Goal: Information Seeking & Learning: Learn about a topic

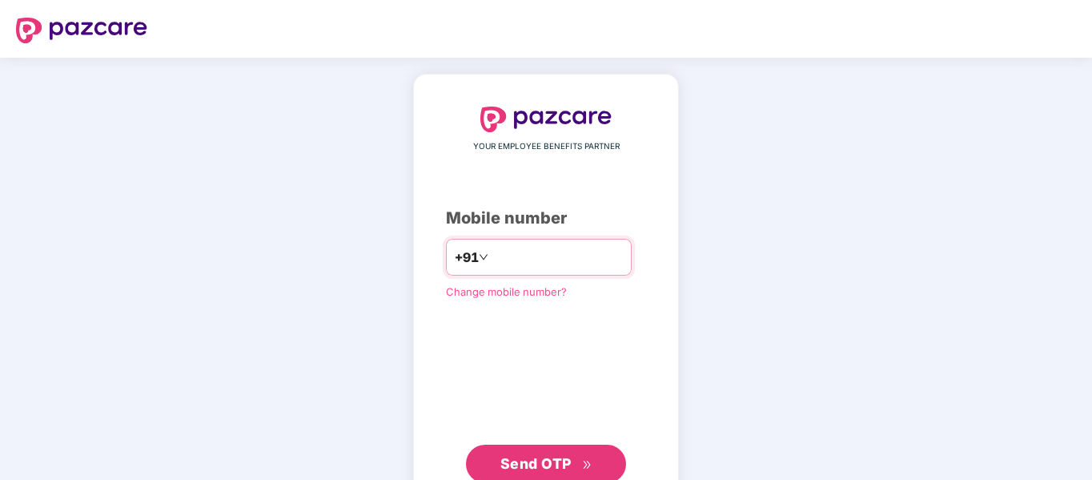
type input "**********"
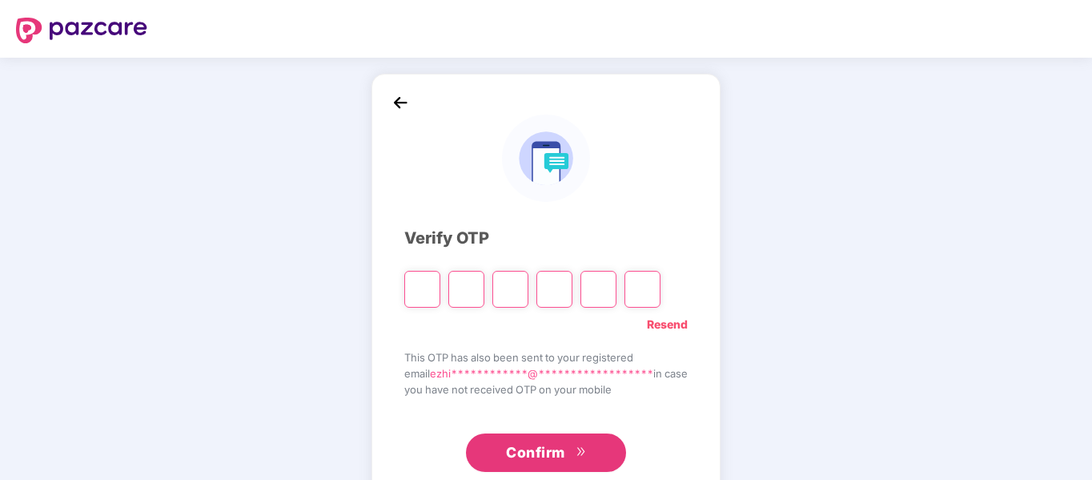
type input "*"
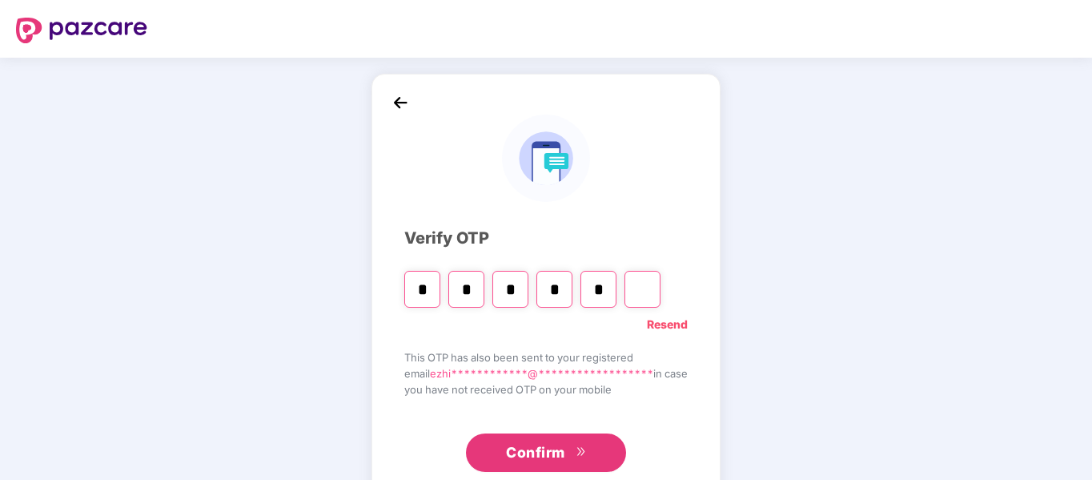
type input "*"
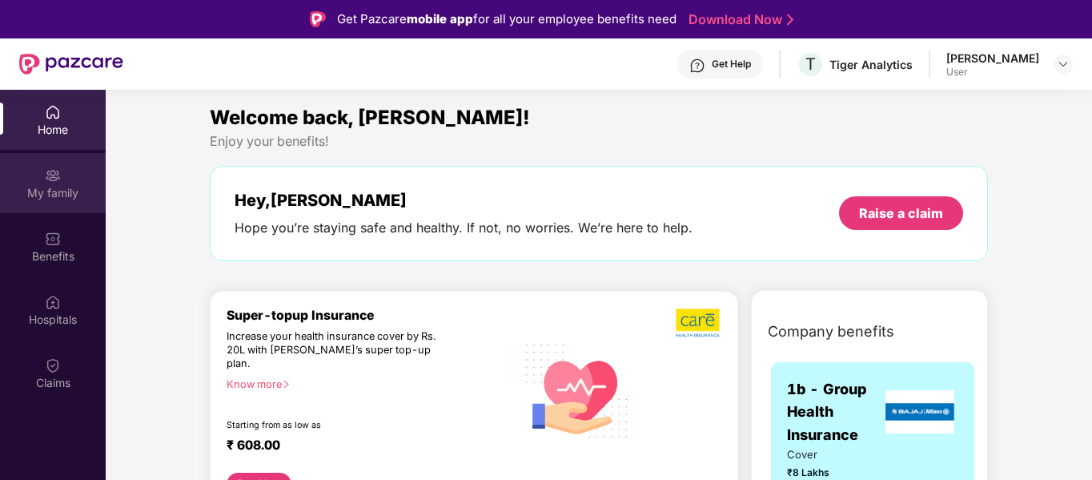
click at [56, 207] on div "My family" at bounding box center [53, 183] width 106 height 60
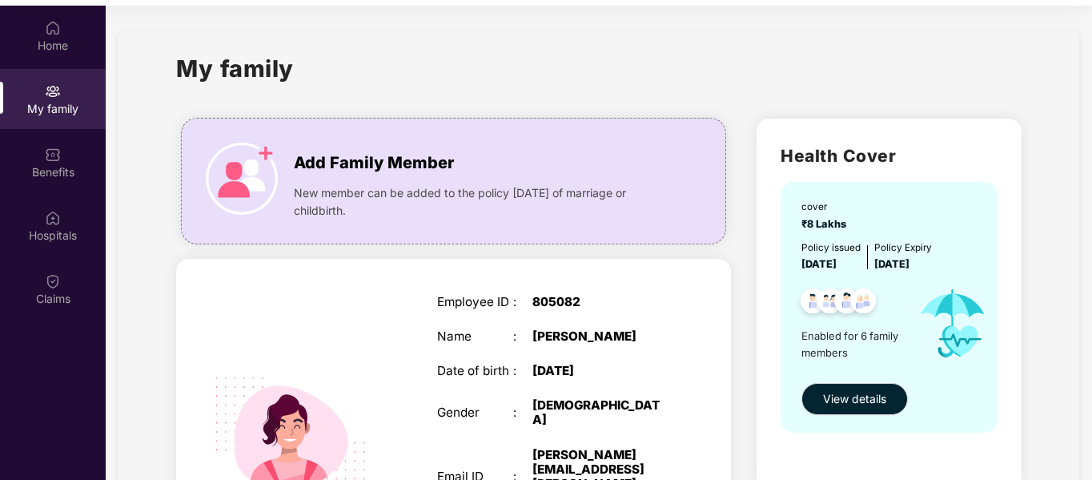
scroll to position [90, 0]
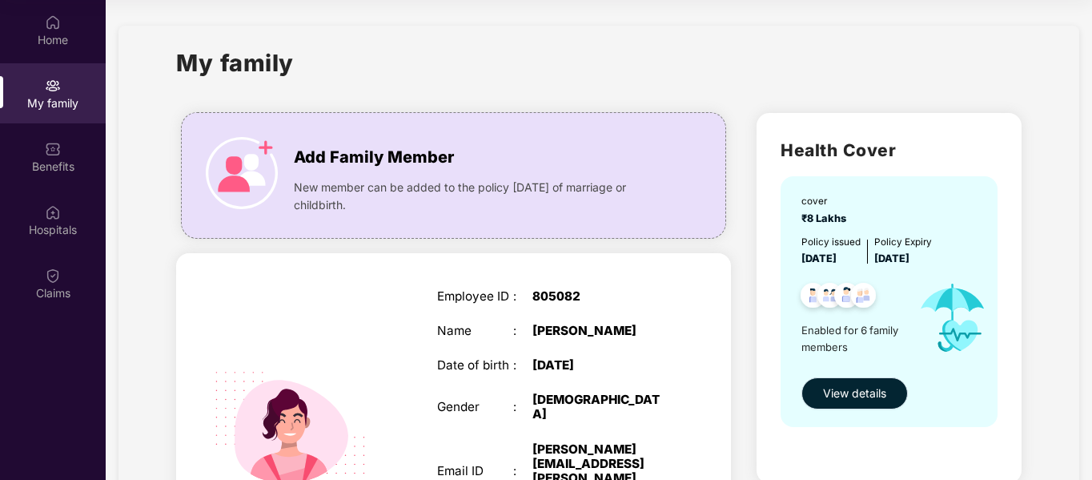
click at [855, 392] on span "View details" at bounding box center [854, 393] width 63 height 18
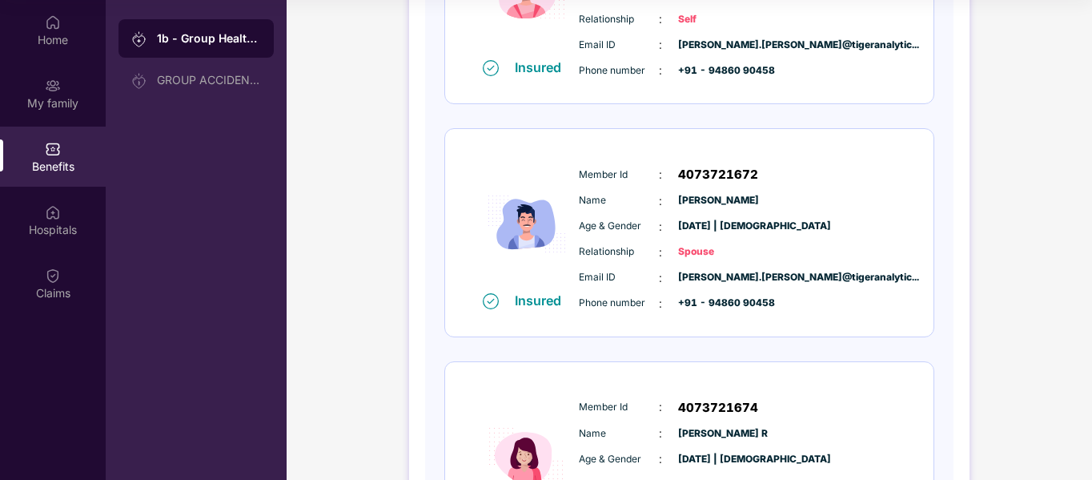
scroll to position [0, 0]
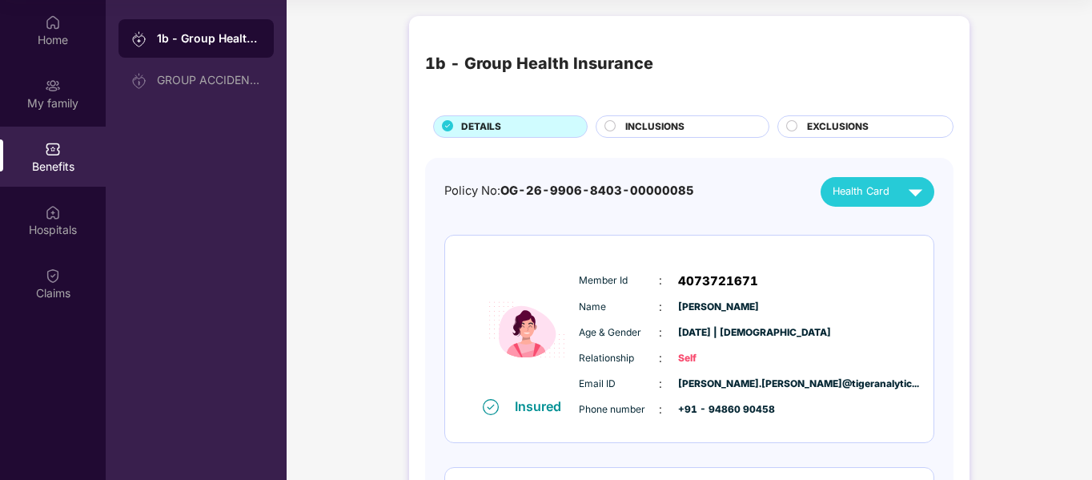
click at [881, 183] on div "Health Card" at bounding box center [881, 192] width 97 height 28
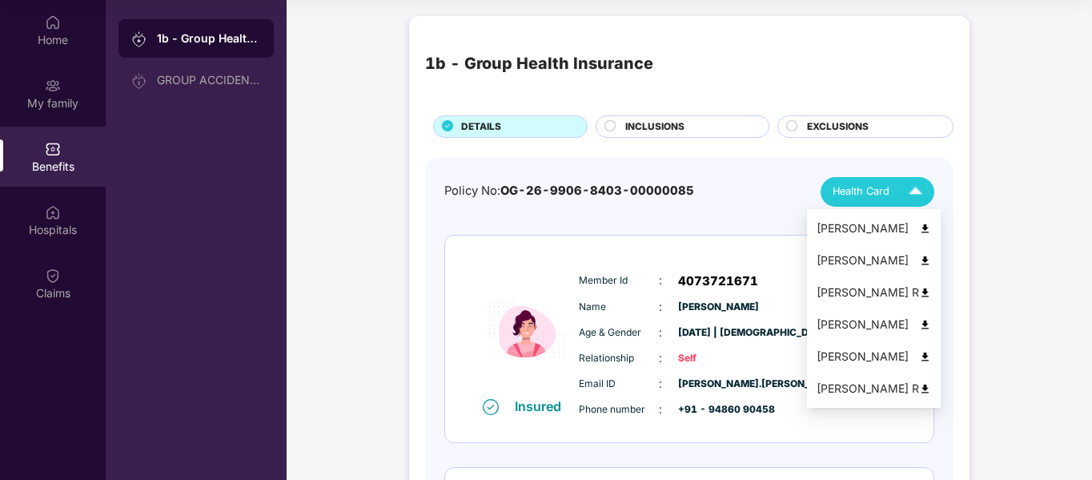
click at [884, 242] on li "[PERSON_NAME]" at bounding box center [874, 228] width 134 height 32
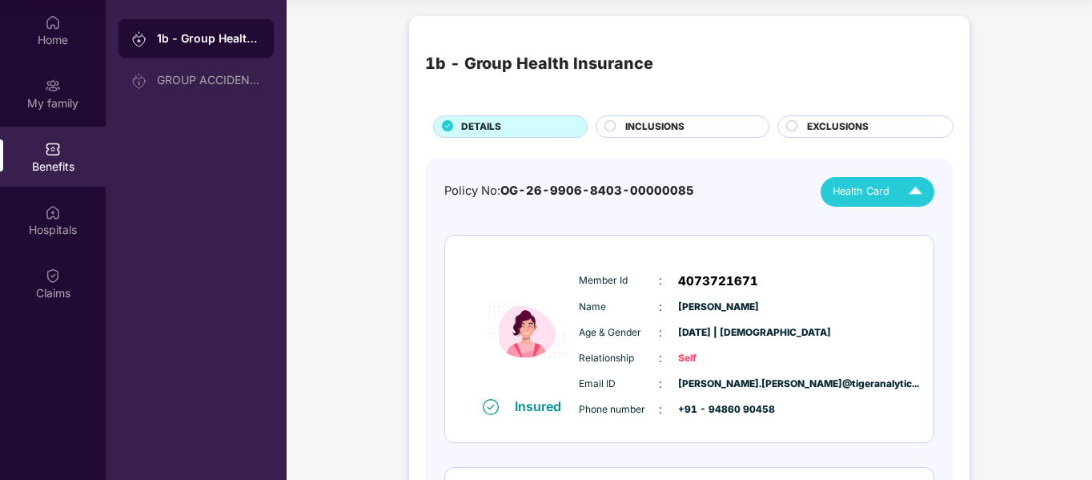
click at [820, 125] on span "EXCLUSIONS" at bounding box center [838, 126] width 62 height 15
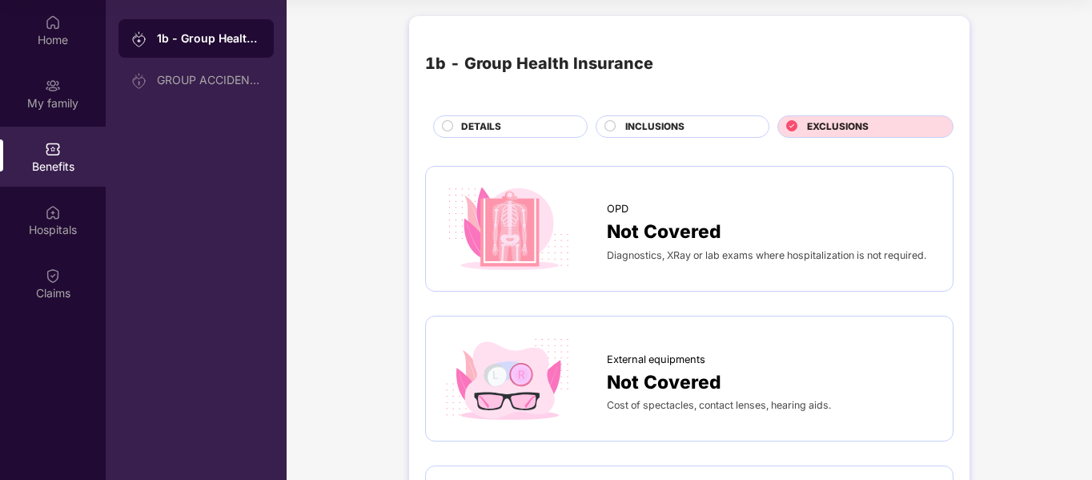
click at [810, 247] on div "Diagnostics, XRay or lab exams where hospitalization is not required." at bounding box center [772, 255] width 330 height 18
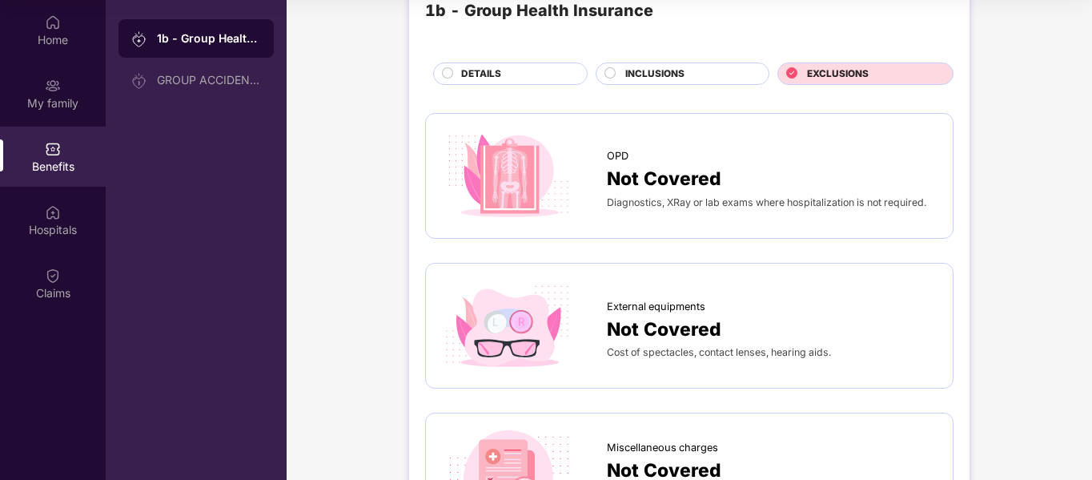
scroll to position [80, 0]
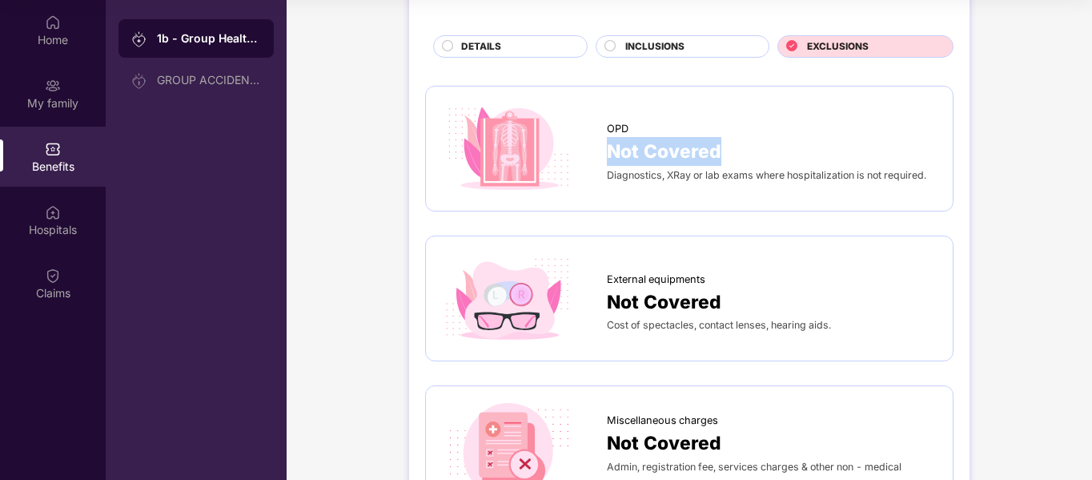
drag, startPoint x: 1087, startPoint y: 136, endPoint x: 1092, endPoint y: 157, distance: 21.4
click at [1091, 156] on div "Home My family Benefits Hospitals Claims 1b - Group Health Insurance GROUP ACCI…" at bounding box center [546, 240] width 1092 height 480
click at [771, 46] on div "EXCLUSIONS" at bounding box center [861, 46] width 184 height 22
click at [741, 47] on div "INCLUSIONS" at bounding box center [688, 48] width 143 height 18
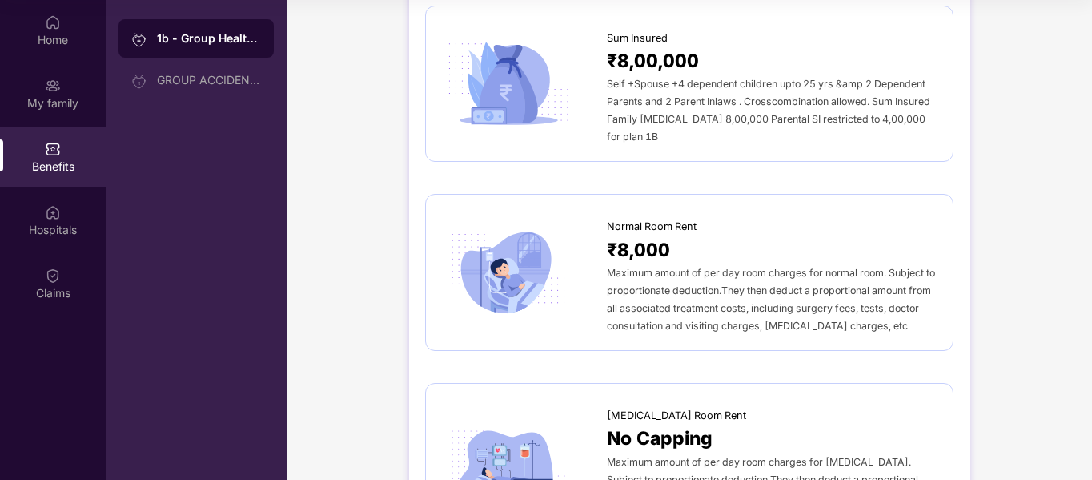
scroll to position [240, 0]
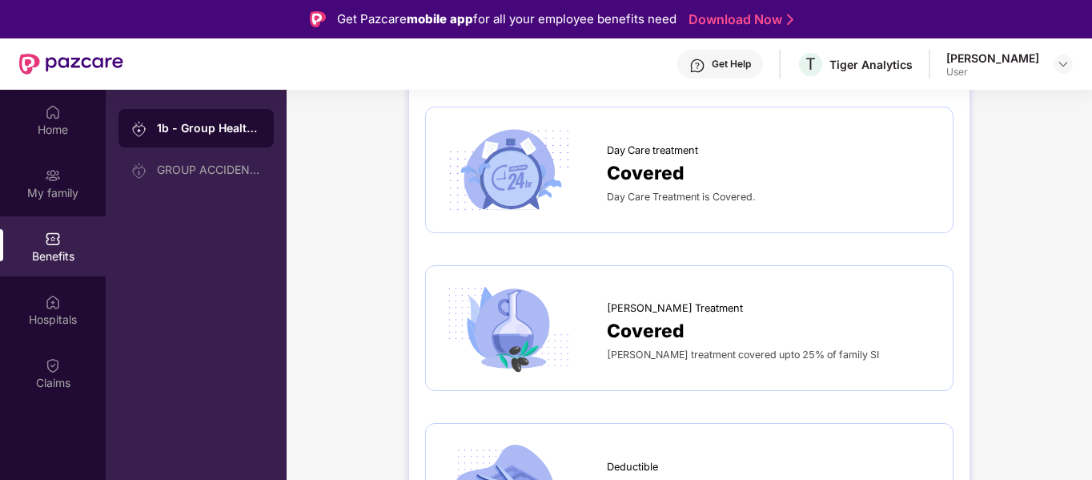
scroll to position [1201, 0]
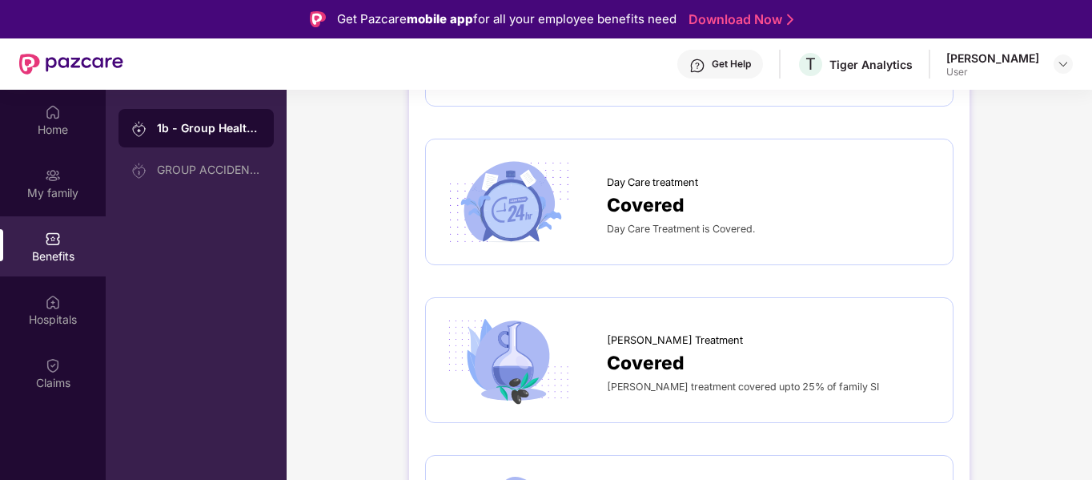
click at [617, 219] on div "Day Care Treatment is Covered." at bounding box center [772, 228] width 330 height 18
click at [618, 191] on span "Covered" at bounding box center [646, 205] width 78 height 29
click at [516, 167] on img at bounding box center [508, 201] width 133 height 92
click at [745, 377] on div "[PERSON_NAME] treatment covered upto 25% of family SI" at bounding box center [772, 386] width 330 height 18
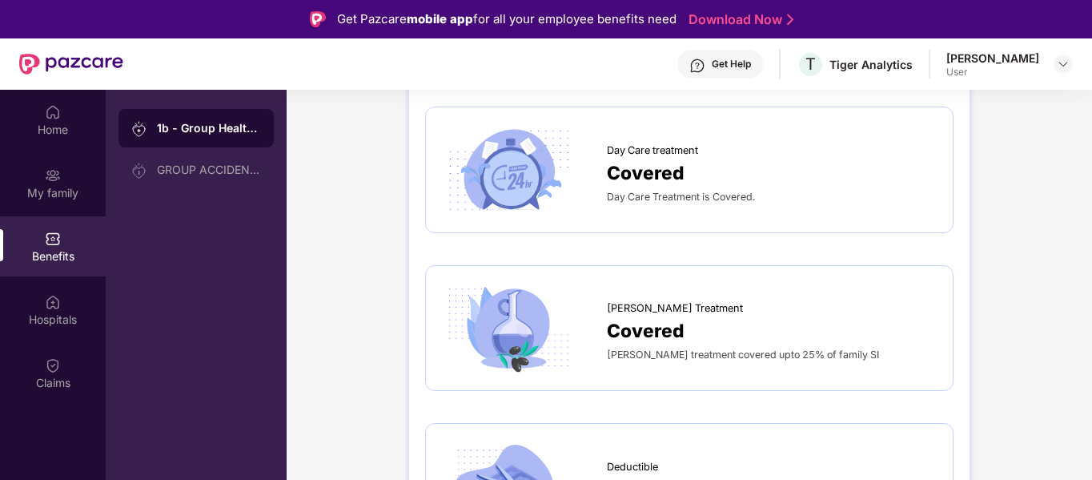
scroll to position [1361, 0]
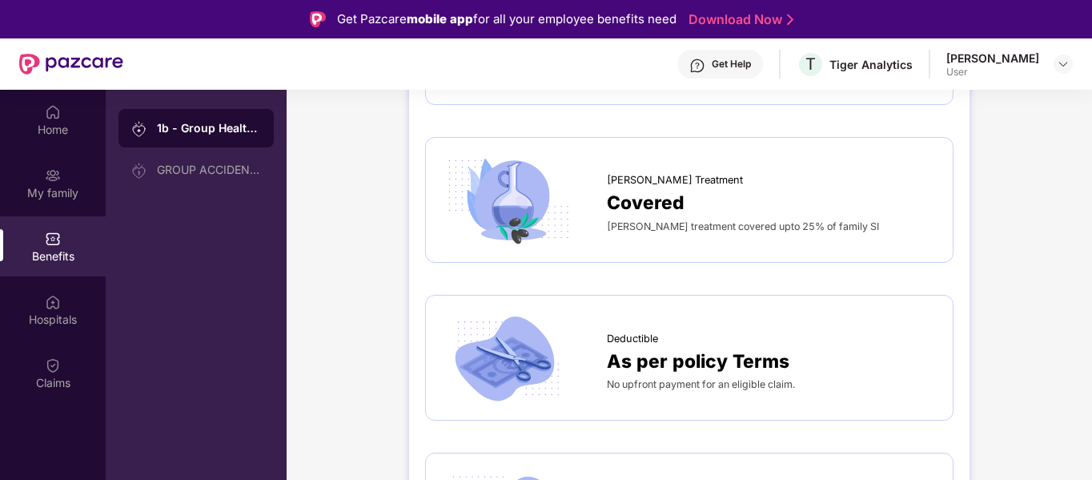
click at [177, 184] on div "GROUP ACCIDENTAL INSURANCE" at bounding box center [195, 170] width 155 height 38
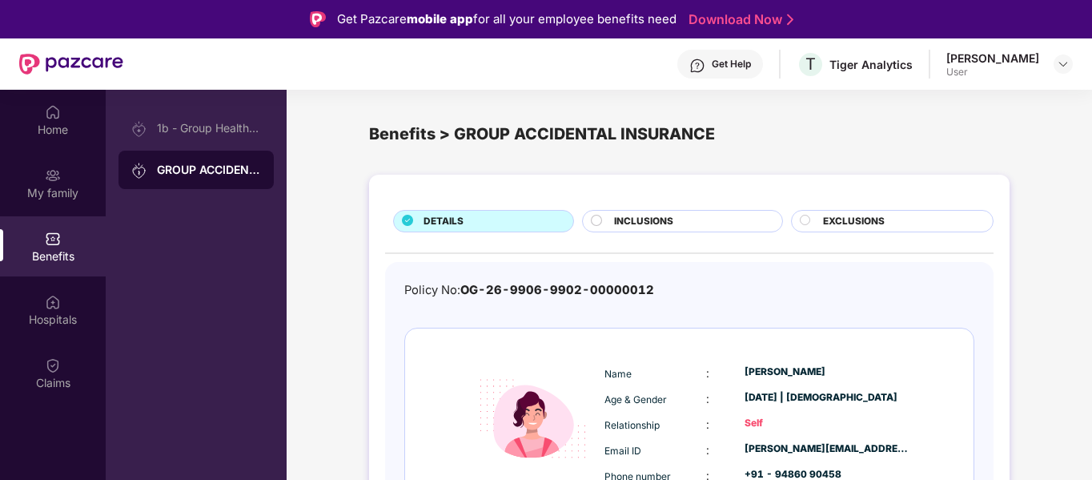
click at [1076, 199] on div "DETAILS INCLUSIONS EXCLUSIONS Policy No: OG-26-9906-9902-00000012 Name : [PERSO…" at bounding box center [689, 410] width 805 height 487
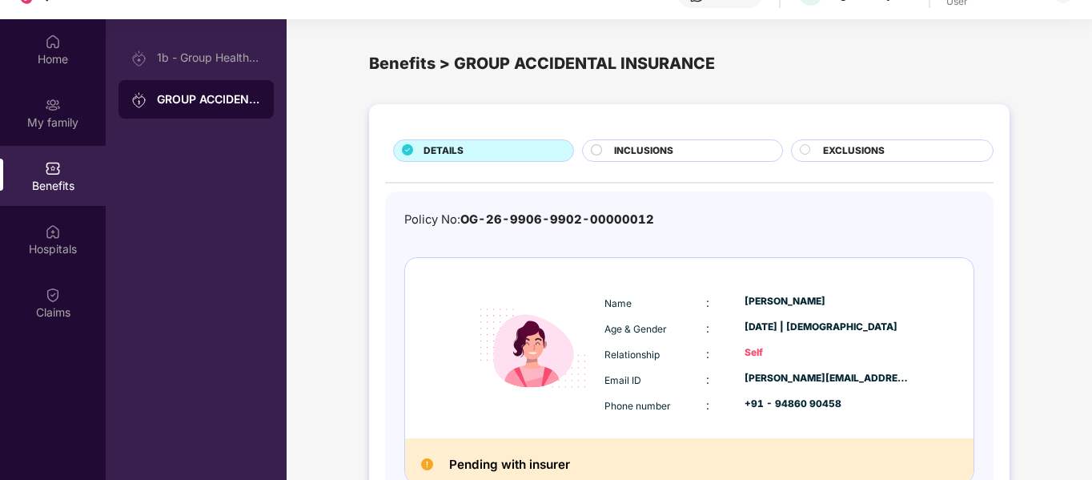
scroll to position [90, 0]
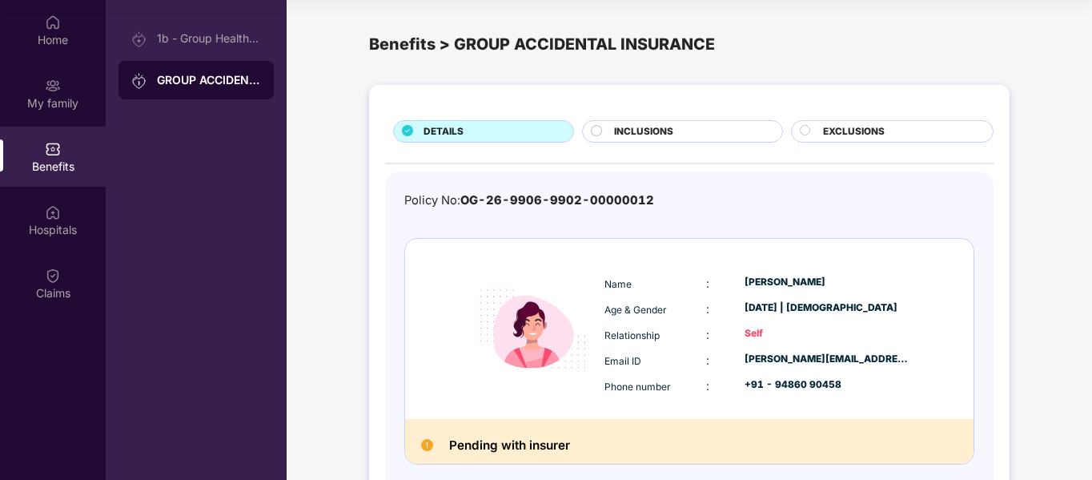
click at [659, 121] on div "INCLUSIONS" at bounding box center [682, 131] width 200 height 22
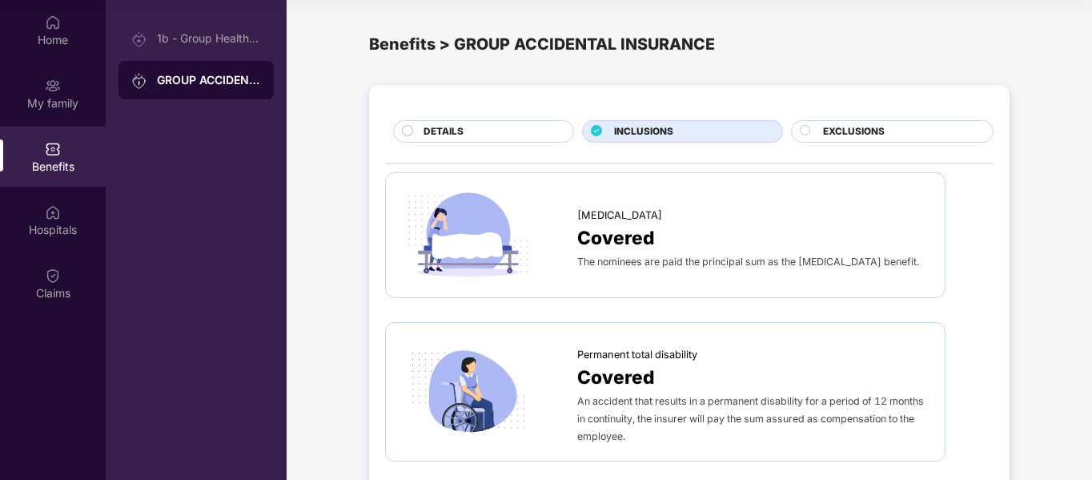
click at [502, 141] on div "DETAILS" at bounding box center [490, 133] width 150 height 18
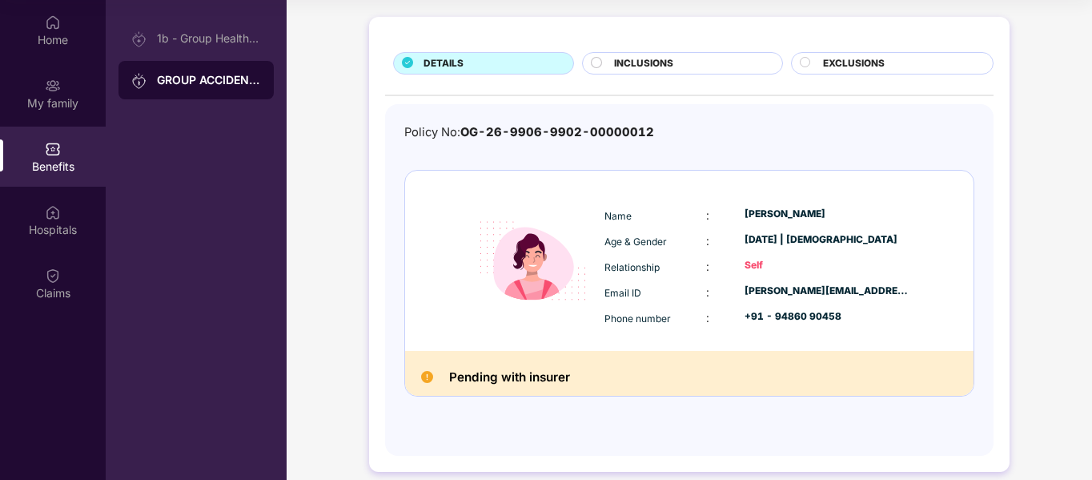
scroll to position [84, 0]
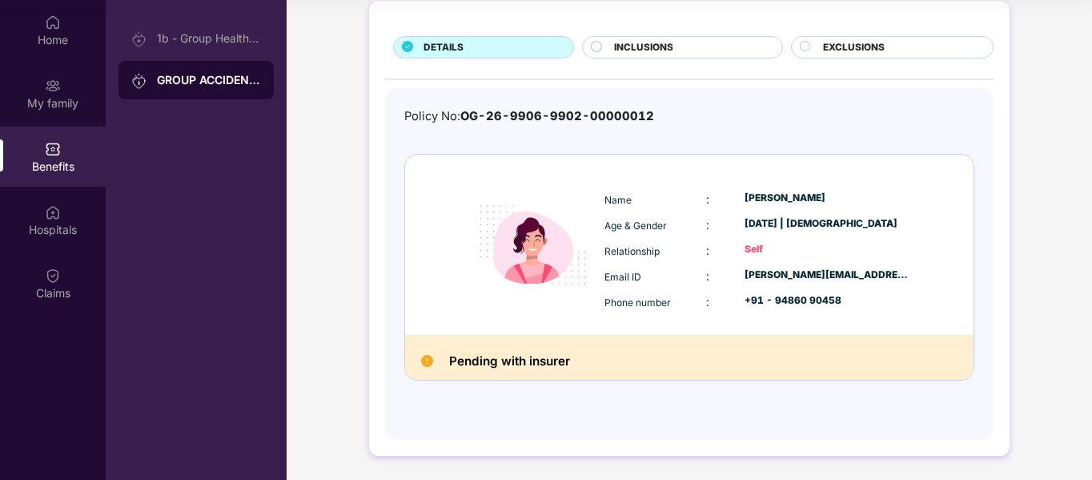
click at [625, 54] on span "INCLUSIONS" at bounding box center [643, 47] width 59 height 15
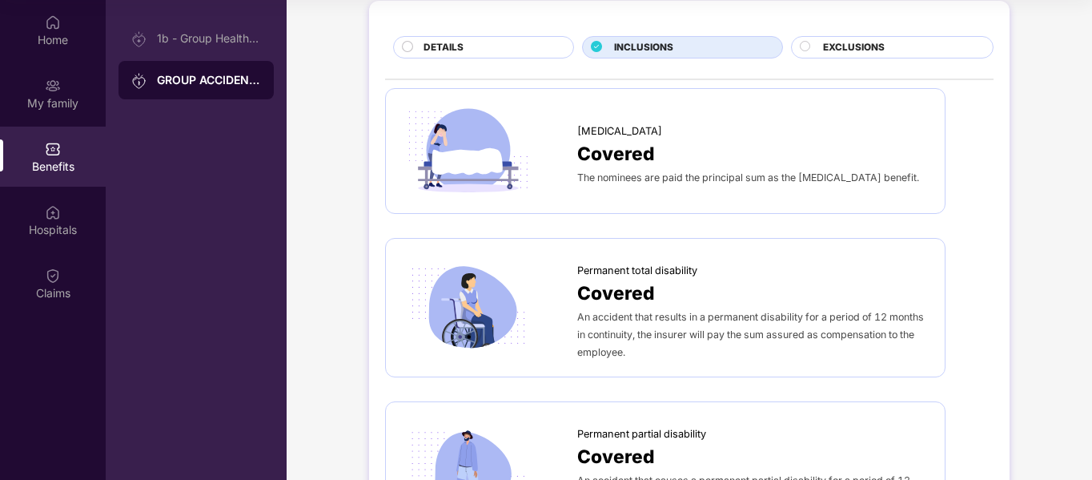
click at [663, 176] on span "The nominees are paid the principal sum as the [MEDICAL_DATA] benefit." at bounding box center [748, 177] width 342 height 12
click at [635, 280] on span "Covered" at bounding box center [616, 293] width 78 height 29
drag, startPoint x: 1090, startPoint y: 129, endPoint x: 1093, endPoint y: 167, distance: 38.6
click at [1091, 167] on html "Get Pazcare mobile app for all your employee benefits need Download Now Get Hel…" at bounding box center [546, 150] width 1092 height 480
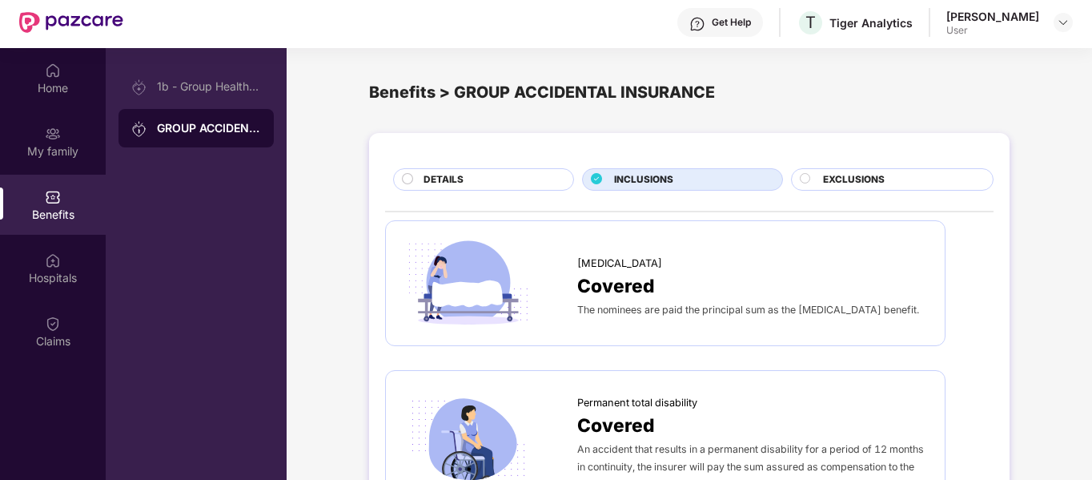
scroll to position [0, 0]
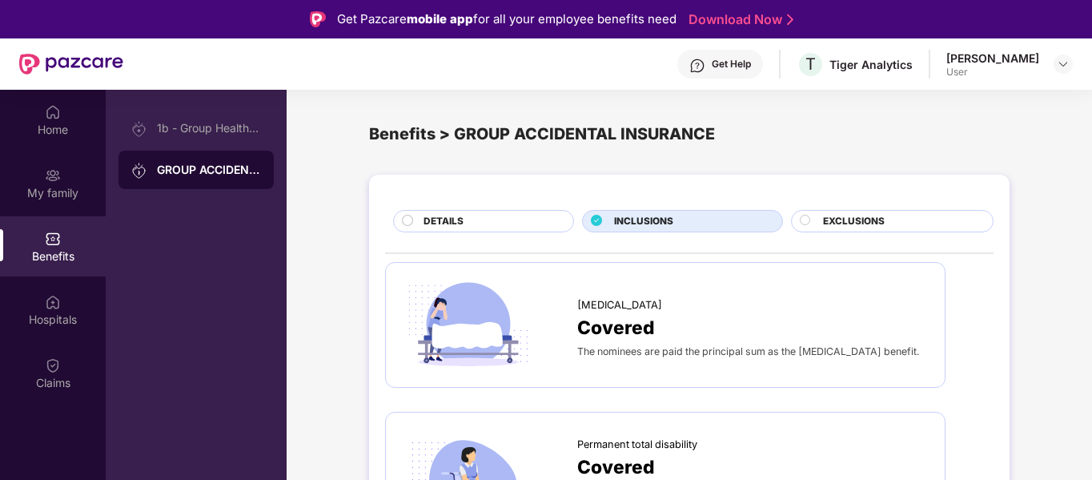
click at [997, 80] on div "Get Help T Tiger Analytics [PERSON_NAME] User" at bounding box center [597, 63] width 949 height 51
click at [1080, 55] on header "Get Help T Tiger Analytics [PERSON_NAME] User" at bounding box center [546, 63] width 1092 height 51
click at [1070, 62] on div at bounding box center [1063, 63] width 19 height 19
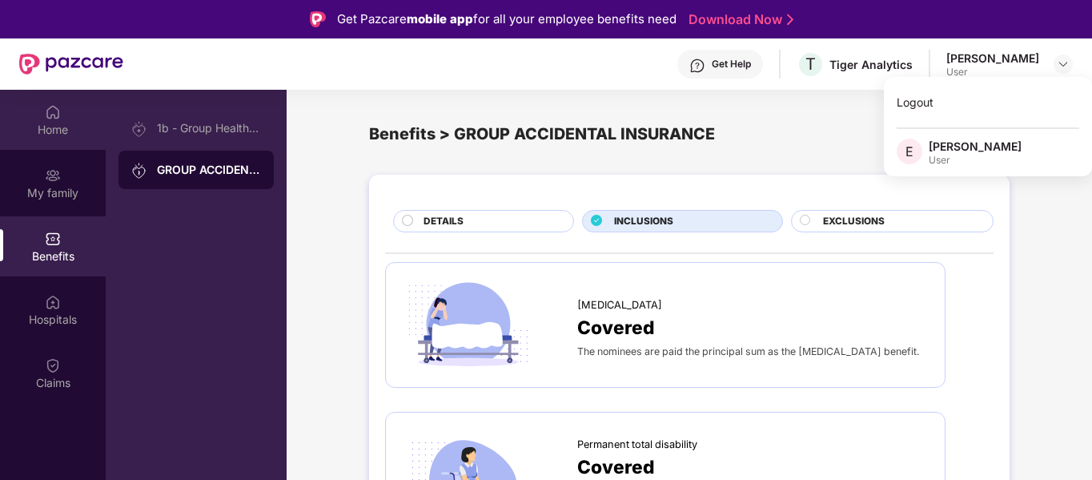
click at [72, 125] on div "Home" at bounding box center [53, 130] width 106 height 16
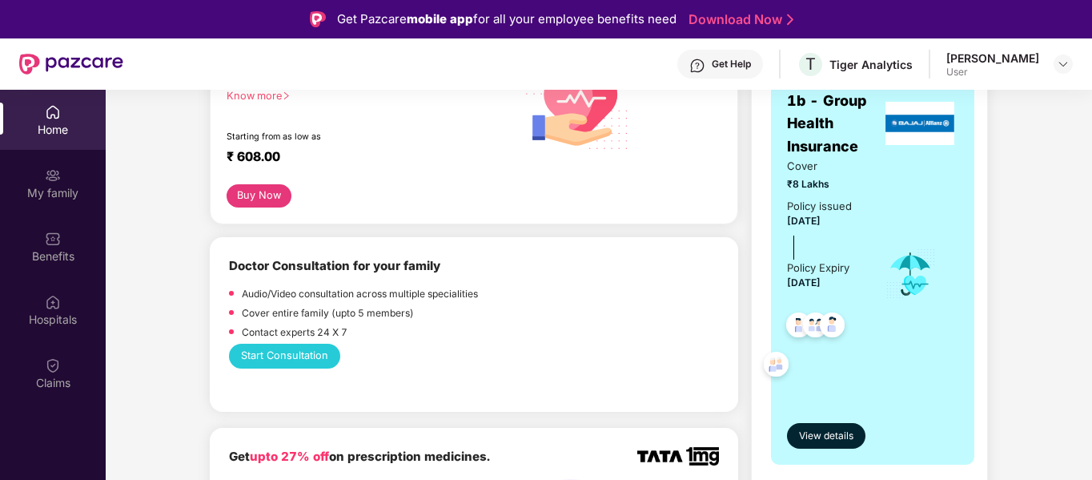
scroll to position [320, 0]
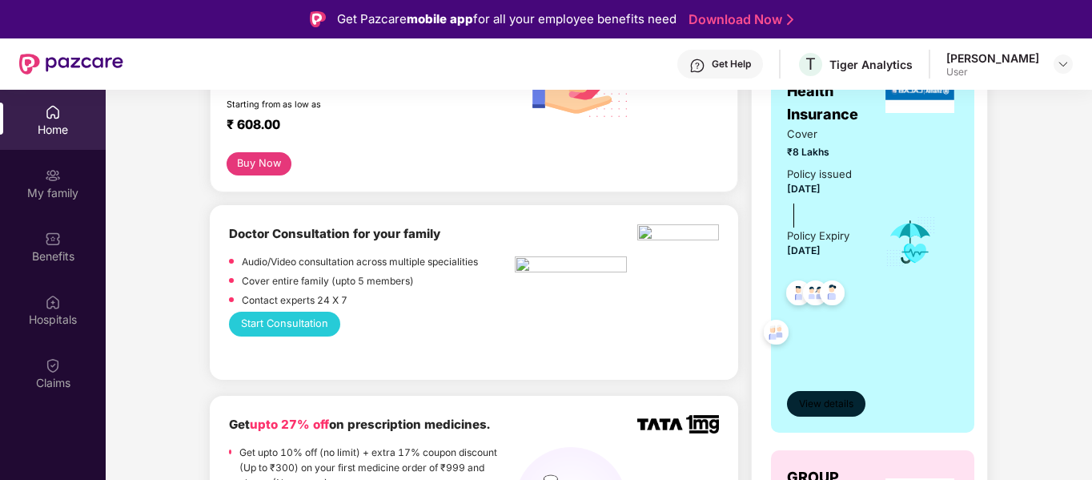
click at [802, 407] on span "View details" at bounding box center [826, 403] width 54 height 15
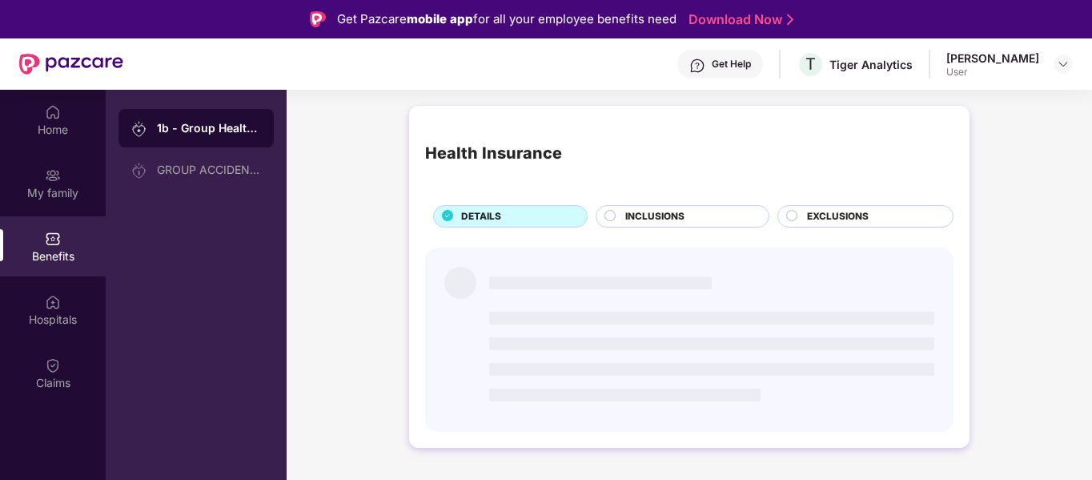
scroll to position [0, 0]
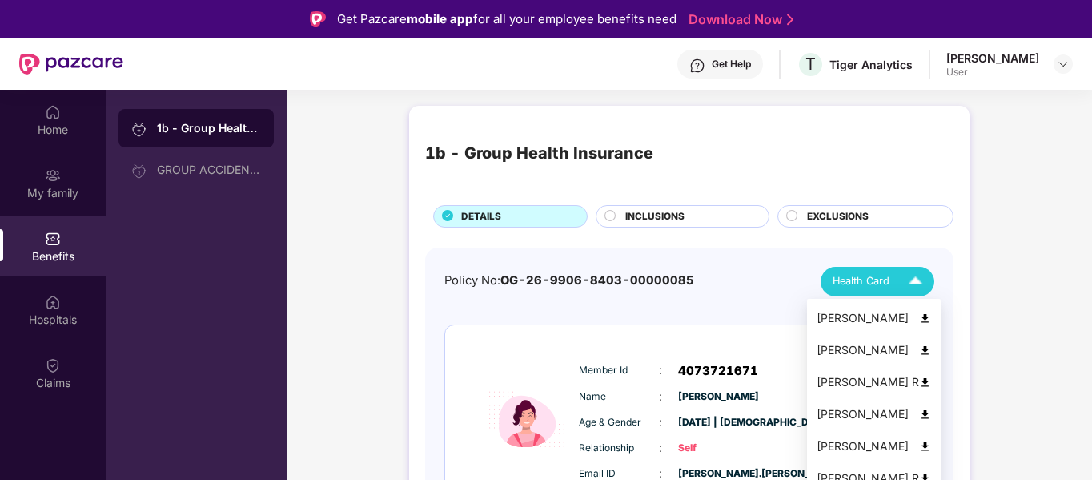
click at [900, 290] on div "Health Card" at bounding box center [881, 281] width 97 height 28
